Goal: Task Accomplishment & Management: Use online tool/utility

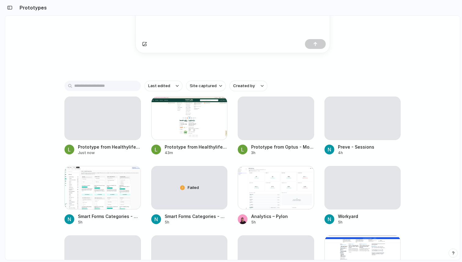
scroll to position [89, 0]
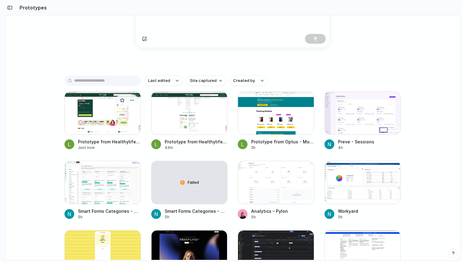
click at [101, 115] on div at bounding box center [103, 112] width 76 height 43
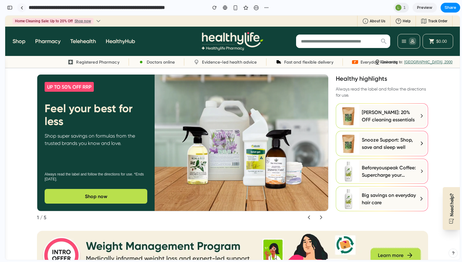
click at [20, 6] on link at bounding box center [21, 7] width 9 height 9
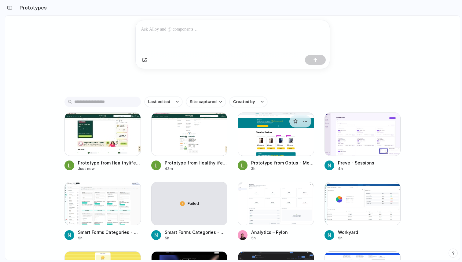
scroll to position [72, 0]
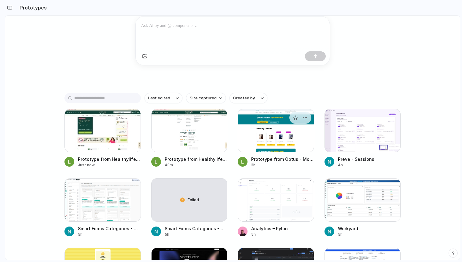
click at [282, 149] on div at bounding box center [276, 130] width 76 height 43
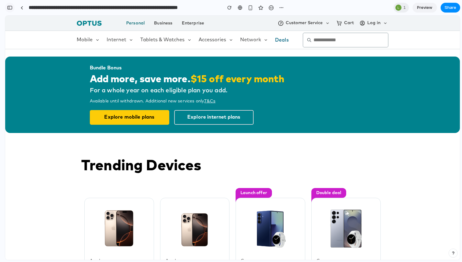
click at [9, 4] on button "button" at bounding box center [10, 8] width 10 height 10
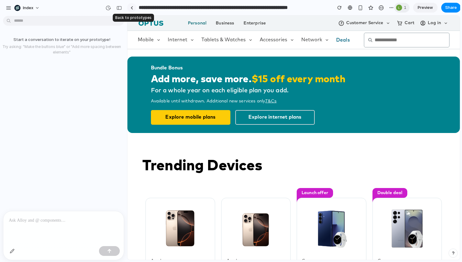
click at [131, 7] on div at bounding box center [132, 7] width 3 height 3
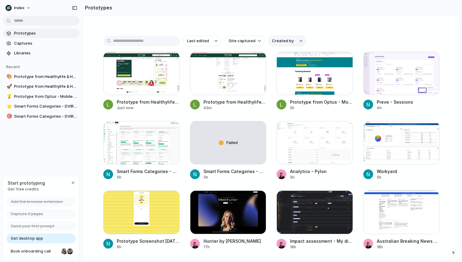
scroll to position [139, 0]
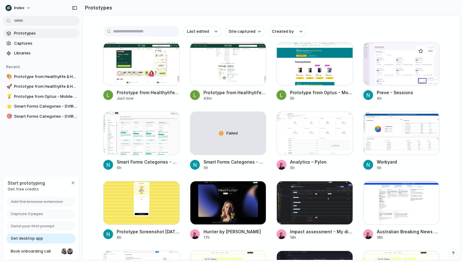
click at [398, 69] on div at bounding box center [402, 63] width 76 height 43
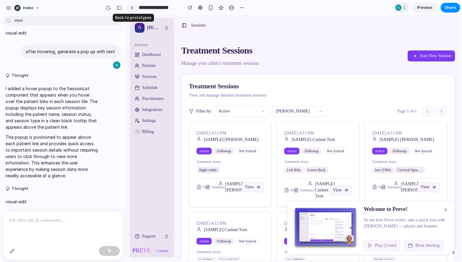
click at [133, 9] on link at bounding box center [131, 7] width 9 height 9
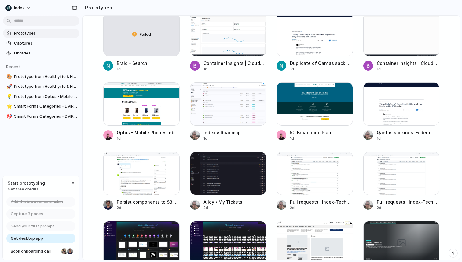
scroll to position [603, 0]
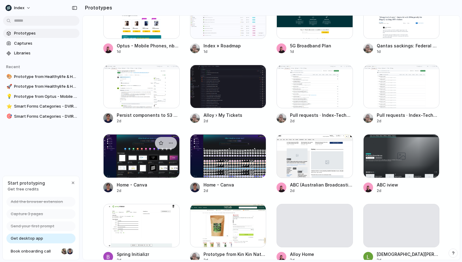
click at [144, 151] on div at bounding box center [141, 155] width 76 height 43
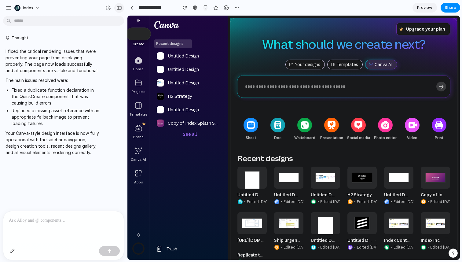
click at [122, 10] on div "button" at bounding box center [120, 8] width 6 height 4
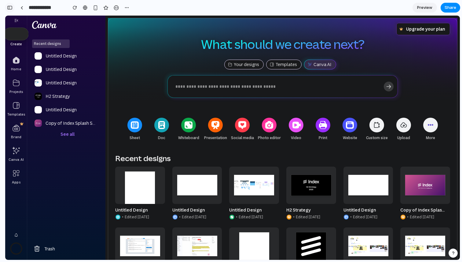
click at [9, 9] on div "button" at bounding box center [10, 8] width 6 height 4
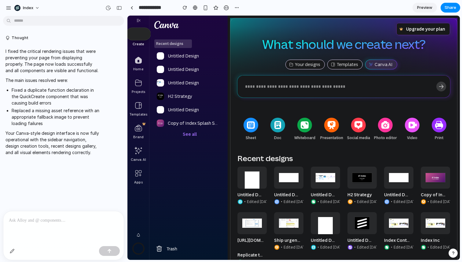
click at [206, 160] on div "Recent designs Untitled Design Untitled Design Untitled Design H2 Strategy Unti…" at bounding box center [190, 139] width 81 height 203
click at [251, 126] on icon at bounding box center [251, 124] width 8 height 7
click at [287, 128] on div "Doc Create new" at bounding box center [278, 134] width 27 height 35
click at [306, 128] on icon at bounding box center [305, 124] width 8 height 7
click at [178, 52] on span "Untitled Design" at bounding box center [187, 55] width 67 height 7
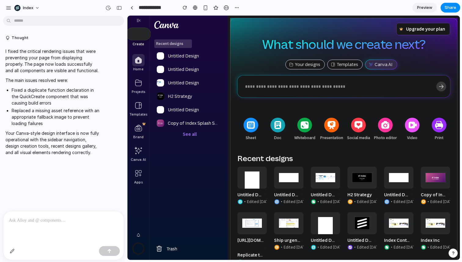
click at [143, 61] on div at bounding box center [138, 60] width 12 height 12
click at [137, 79] on div at bounding box center [138, 83] width 12 height 12
click at [33, 220] on p at bounding box center [64, 220] width 110 height 7
click at [133, 9] on link at bounding box center [131, 7] width 9 height 9
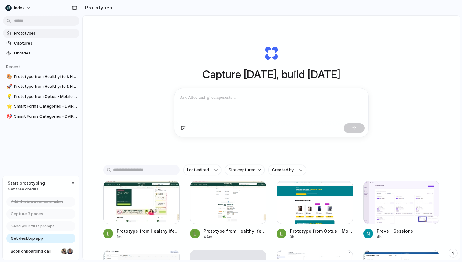
click at [202, 91] on div at bounding box center [272, 104] width 194 height 32
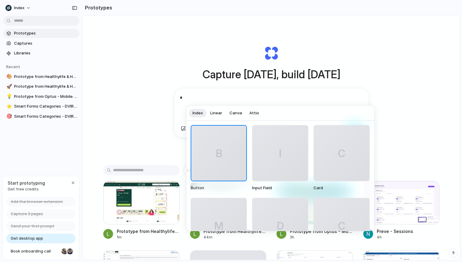
click at [236, 112] on span "Canva" at bounding box center [236, 113] width 13 height 6
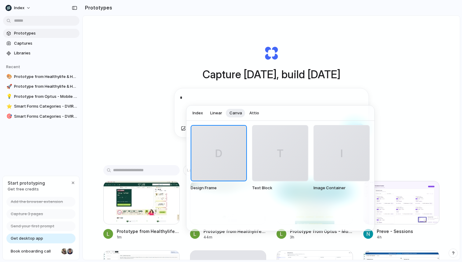
click at [269, 150] on div "T" at bounding box center [280, 153] width 55 height 55
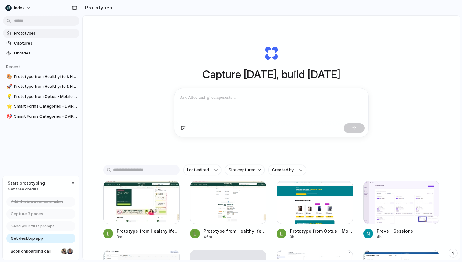
click at [150, 116] on div "Capture [DATE], build [DATE] Clone web app Clone screenshot Start from existing…" at bounding box center [271, 91] width 245 height 137
click at [182, 129] on div "button" at bounding box center [183, 128] width 5 height 5
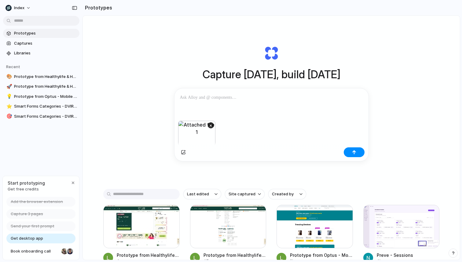
click at [210, 95] on p at bounding box center [271, 97] width 183 height 7
click at [356, 150] on div "button" at bounding box center [354, 152] width 4 height 4
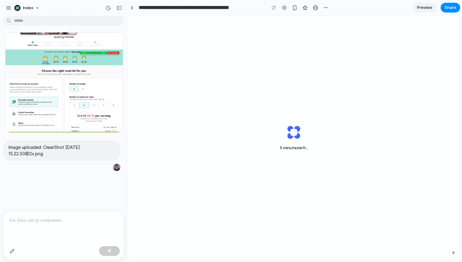
click at [55, 177] on div "Image uploaded: CleanShot [DATE] 15.22.50@2x.png" at bounding box center [62, 114] width 124 height 193
click at [133, 10] on link at bounding box center [131, 7] width 9 height 9
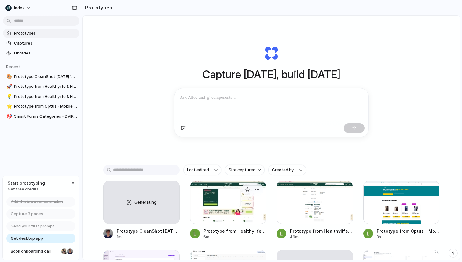
click at [232, 207] on div at bounding box center [228, 202] width 76 height 43
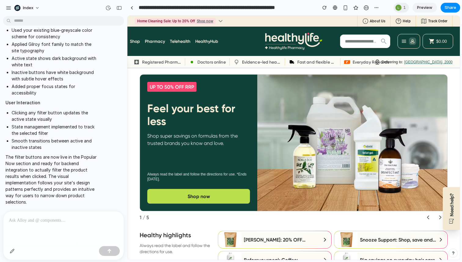
click at [1, 235] on div at bounding box center [62, 235] width 124 height 49
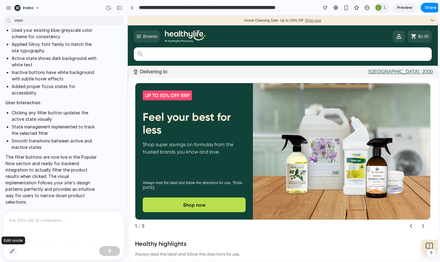
click at [12, 252] on div "button" at bounding box center [12, 251] width 5 height 5
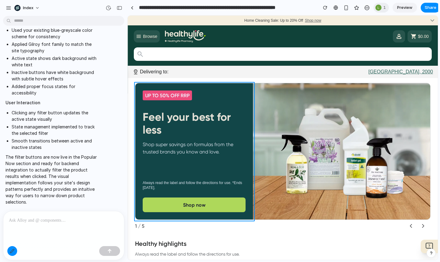
click at [244, 91] on div at bounding box center [283, 138] width 310 height 244
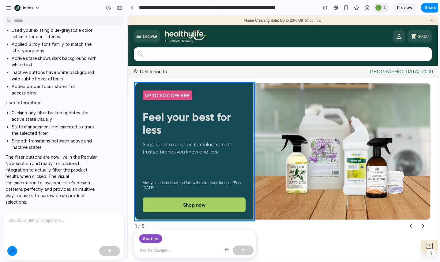
click at [169, 251] on p at bounding box center [179, 250] width 81 height 7
